Goal: Task Accomplishment & Management: Manage account settings

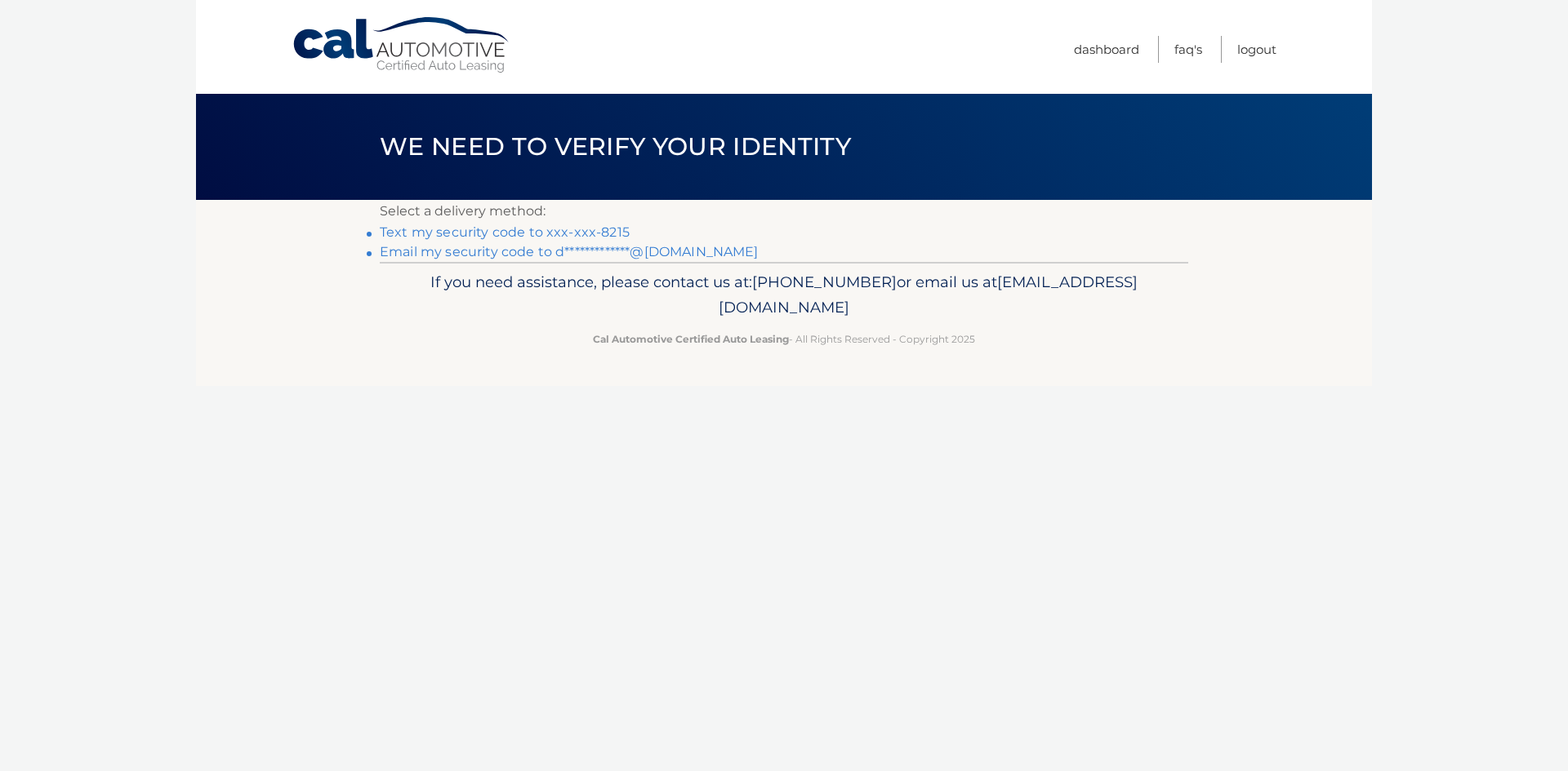
click at [577, 233] on link "Text my security code to xxx-xxx-8215" at bounding box center [505, 232] width 250 height 15
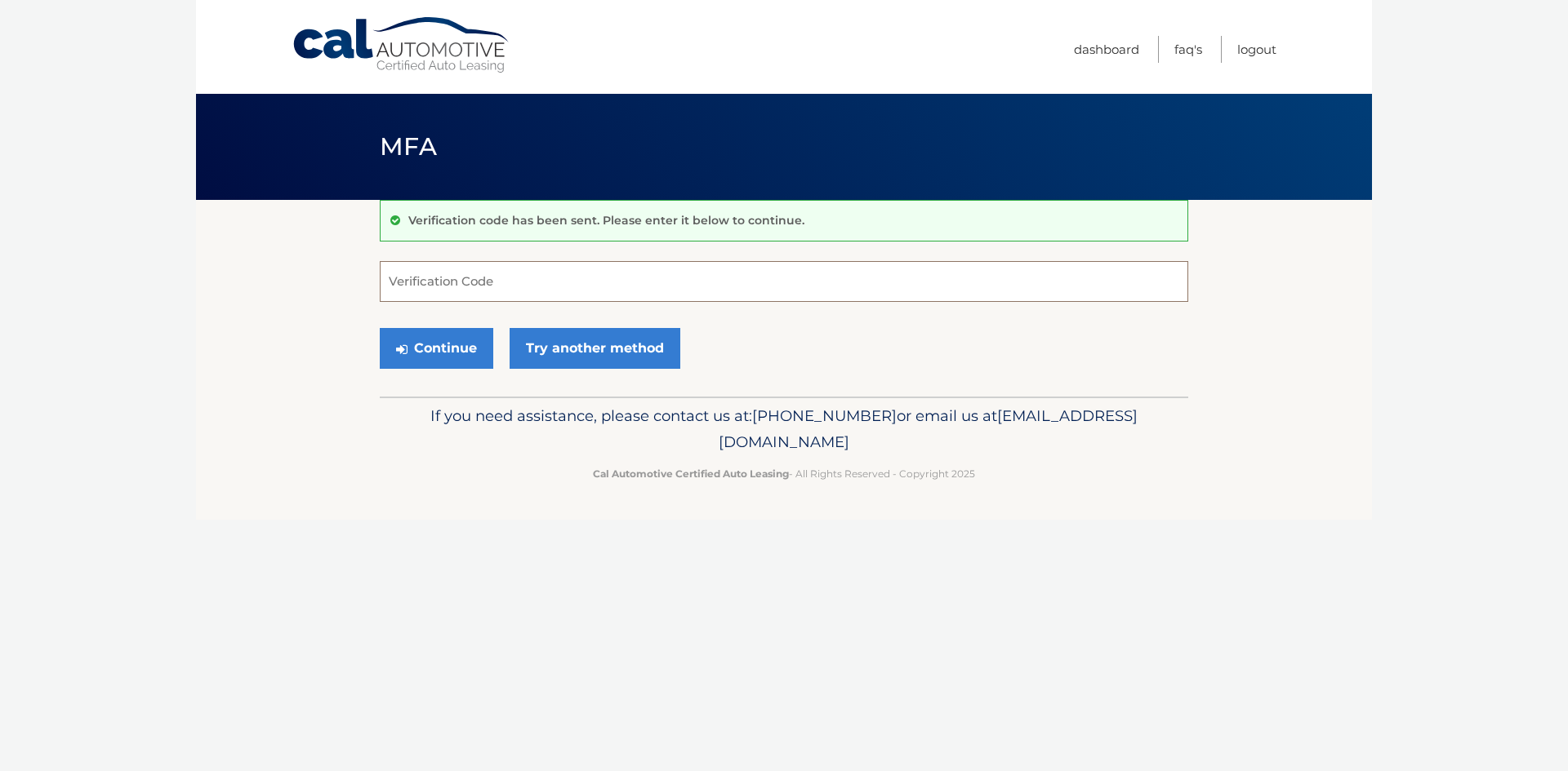
click at [483, 273] on input "Verification Code" at bounding box center [784, 281] width 808 height 41
type input "654241"
click at [439, 359] on button "Continue" at bounding box center [437, 348] width 113 height 41
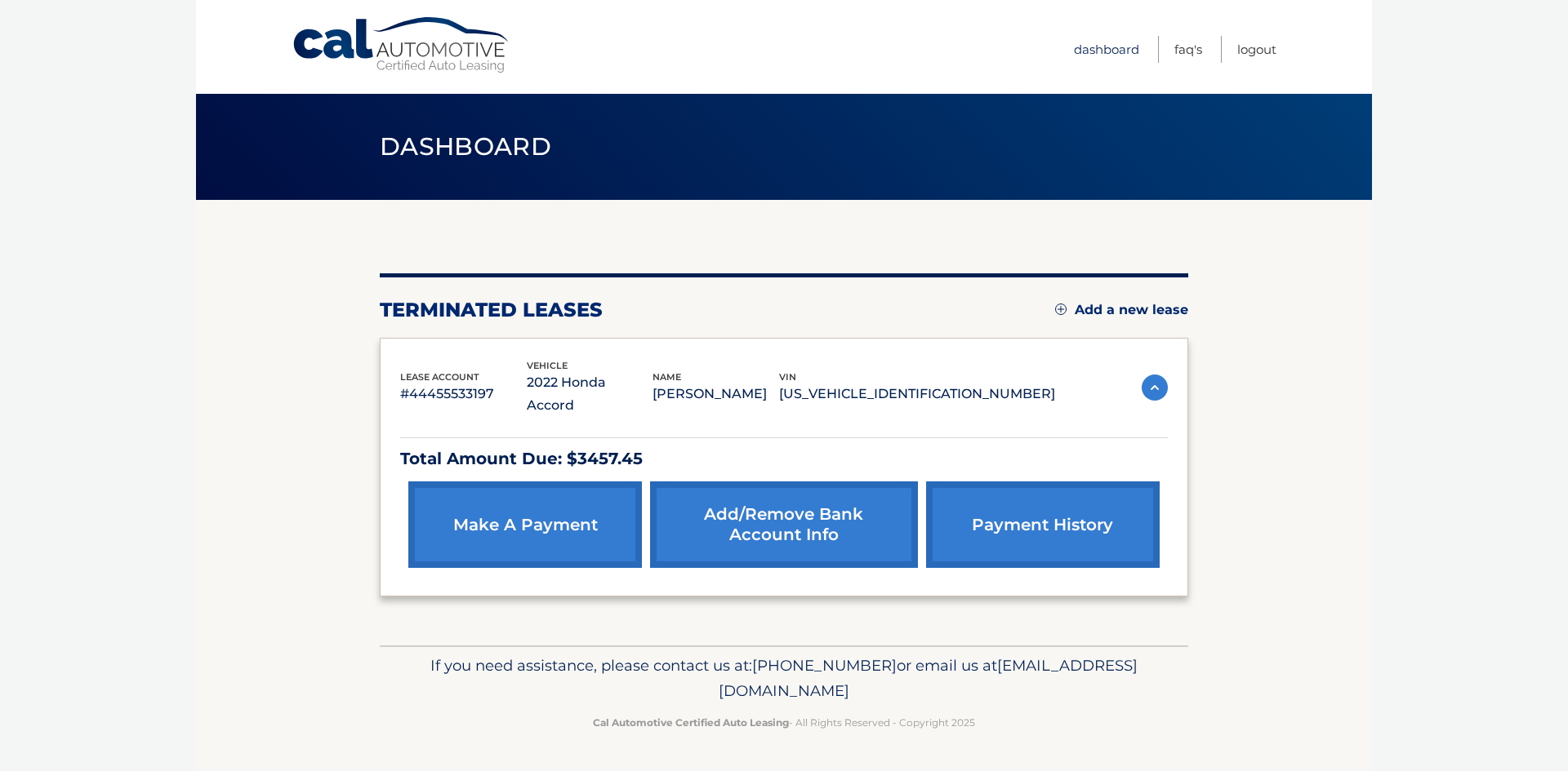
click at [1118, 52] on link "Dashboard" at bounding box center [1106, 49] width 65 height 27
